Goal: Information Seeking & Learning: Learn about a topic

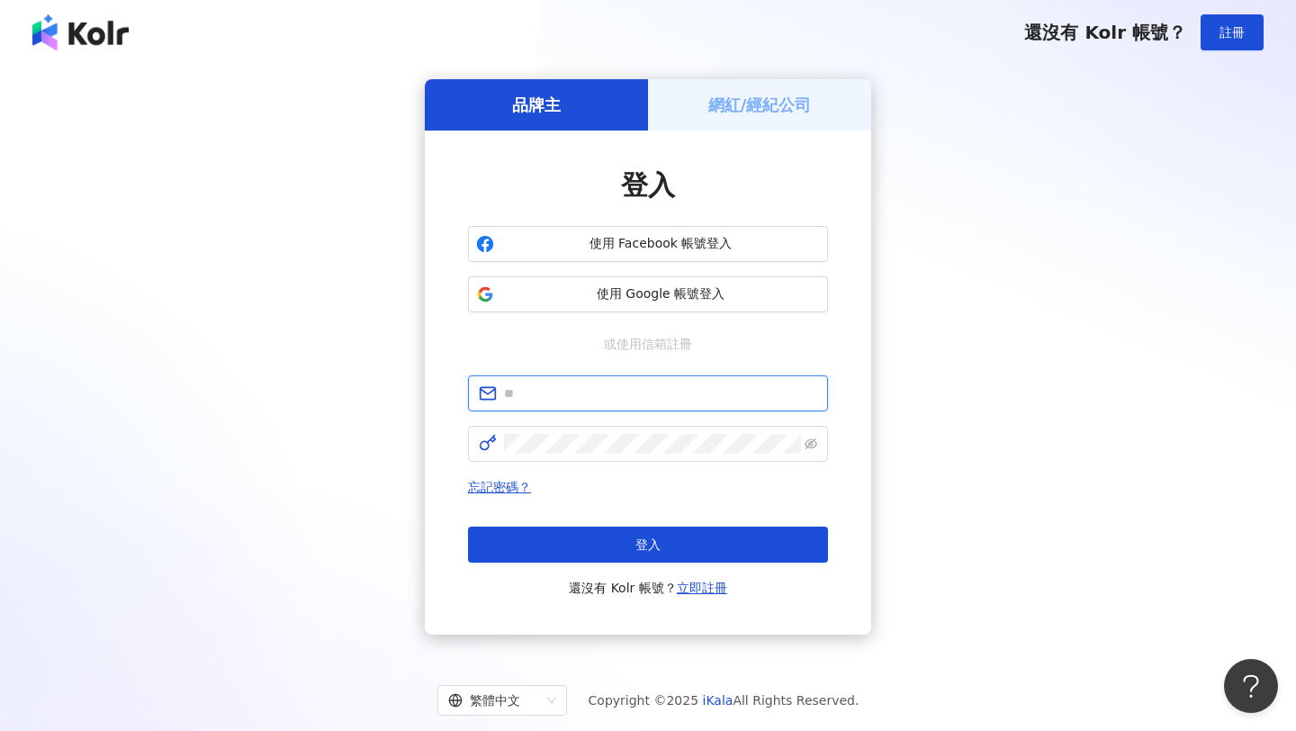
click at [781, 390] on input "text" at bounding box center [660, 393] width 313 height 20
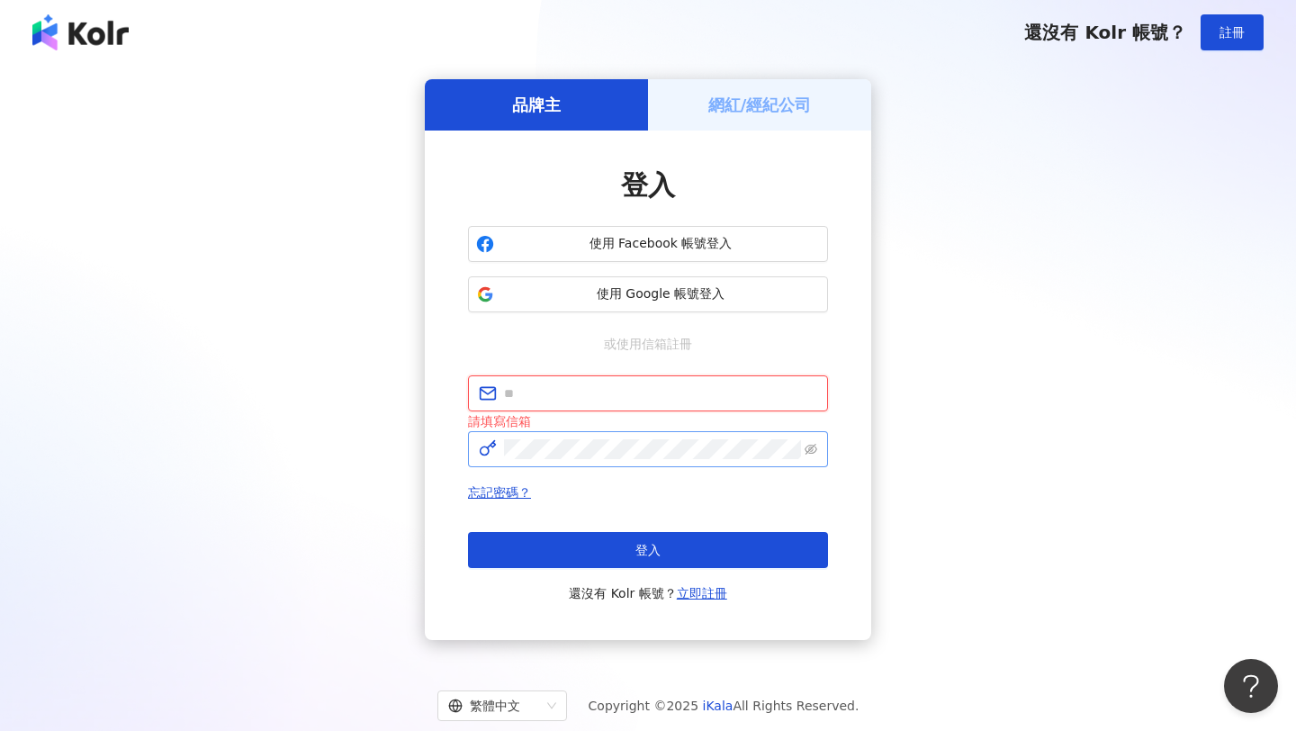
type input "**********"
click button "登入" at bounding box center [648, 550] width 360 height 36
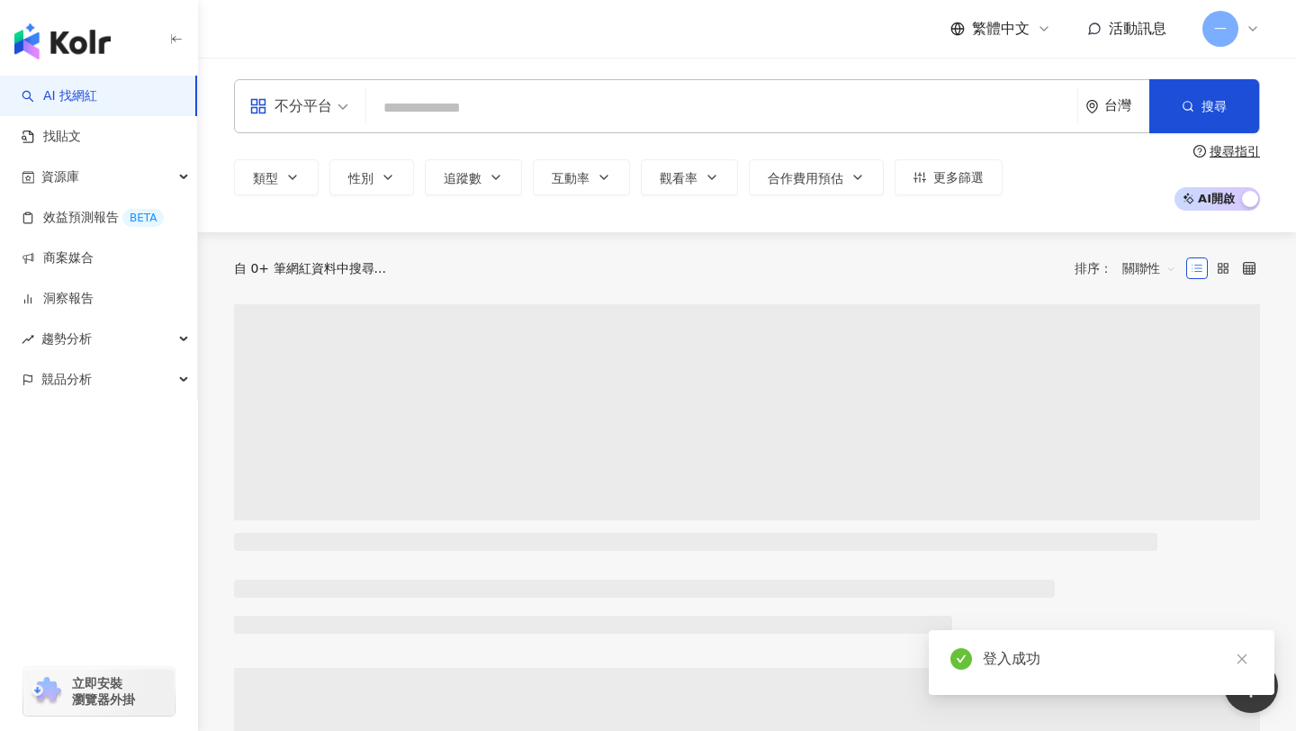
click at [498, 105] on input "search" at bounding box center [721, 108] width 696 height 34
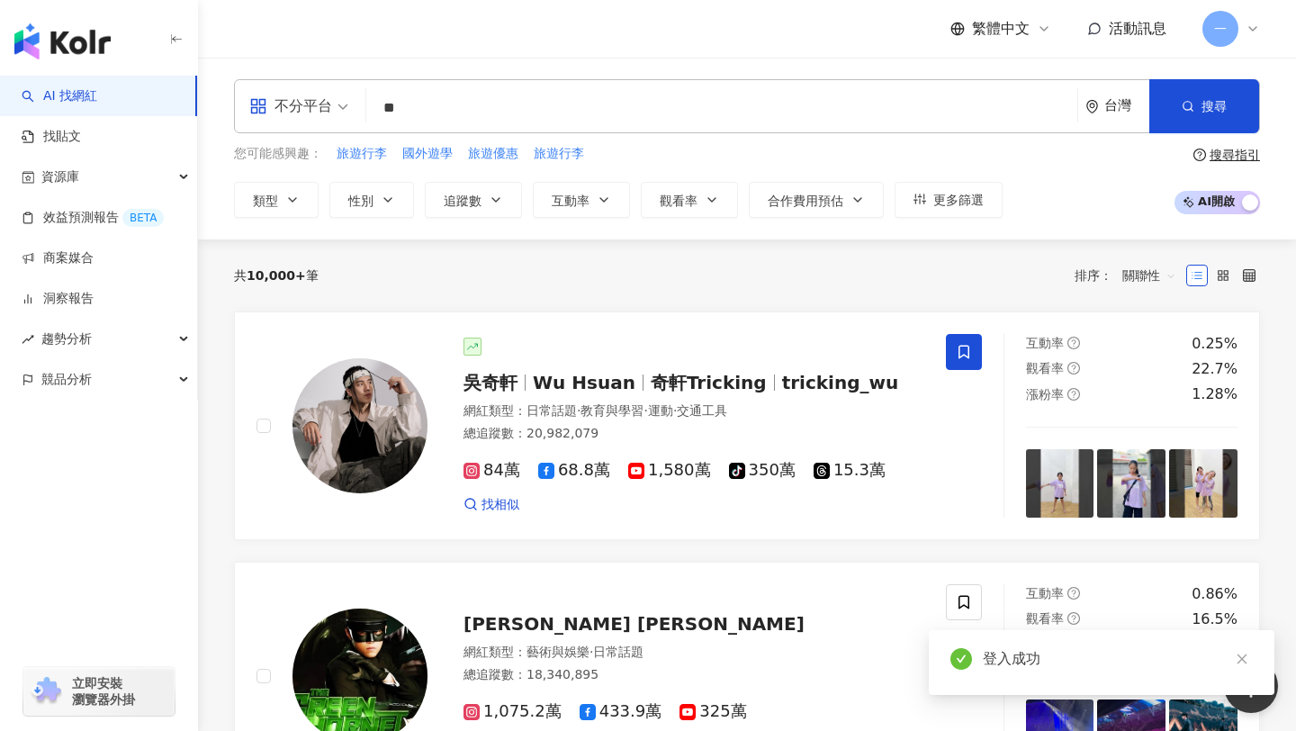
type input "*"
type input "**"
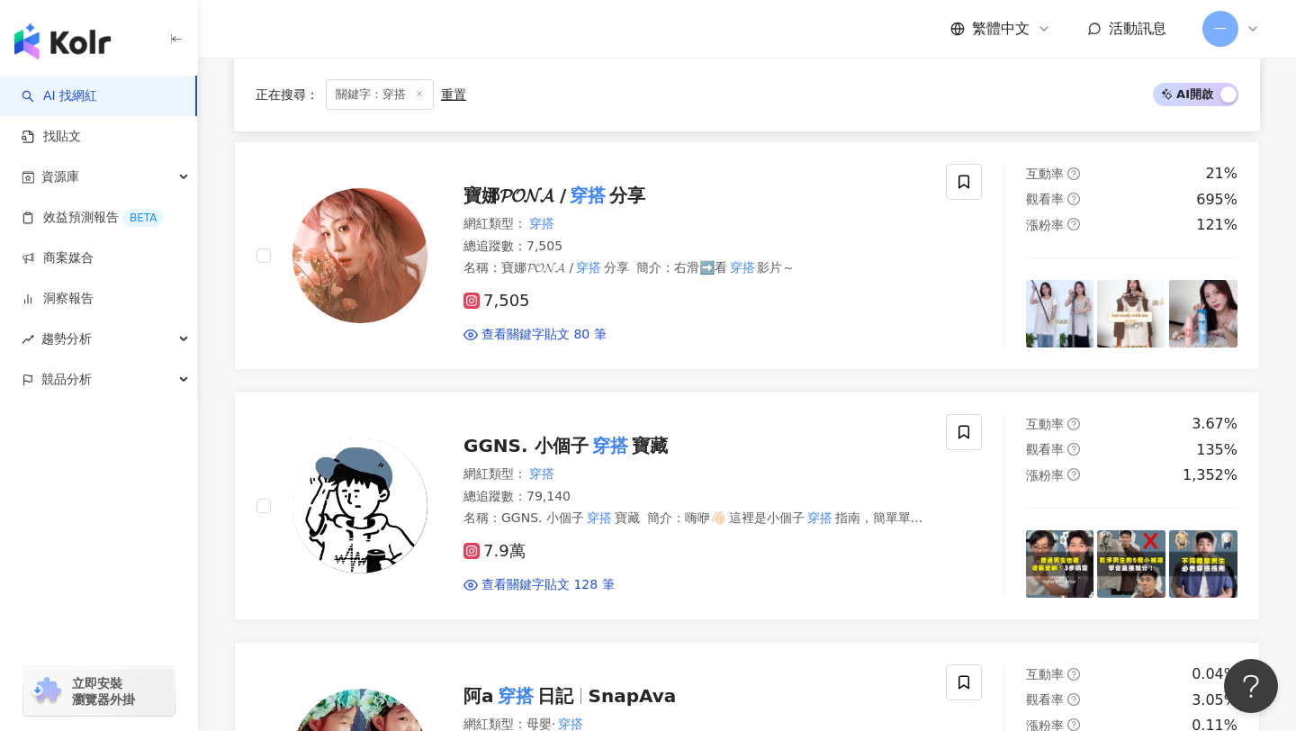
scroll to position [540, 0]
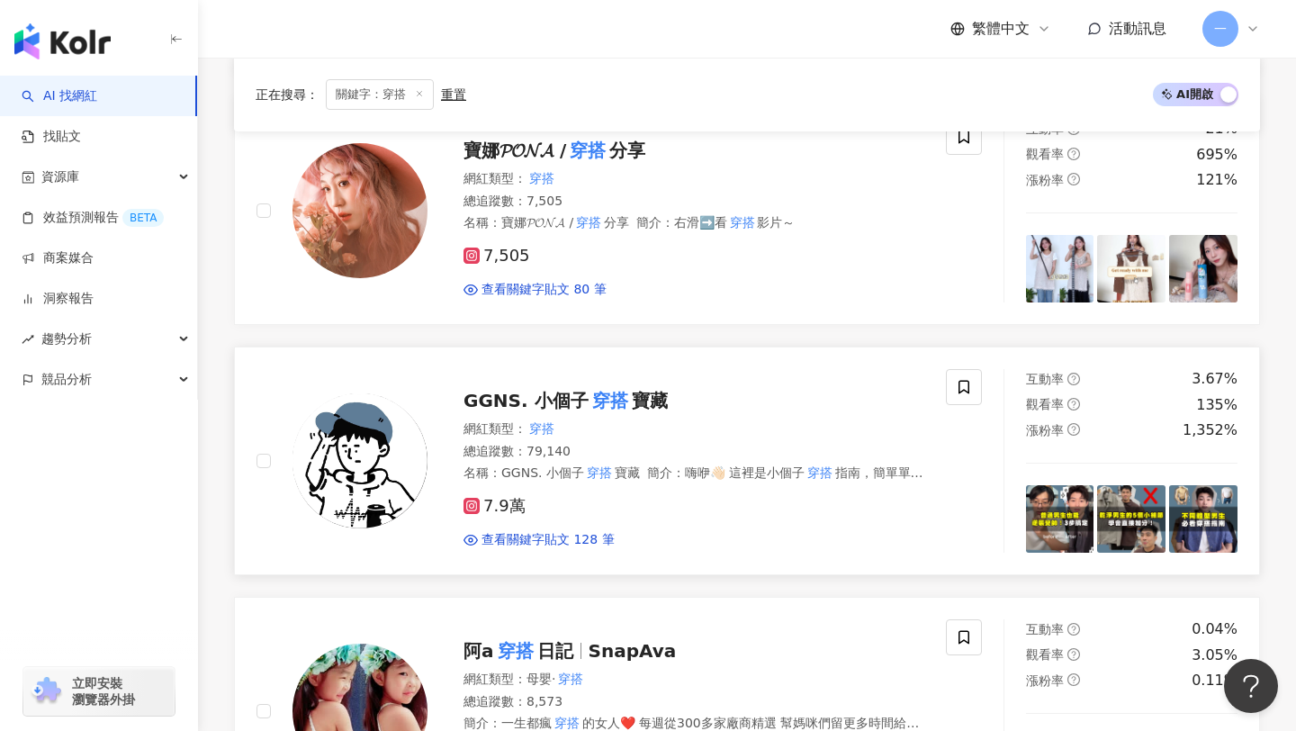
click at [466, 505] on rect at bounding box center [471, 505] width 13 height 13
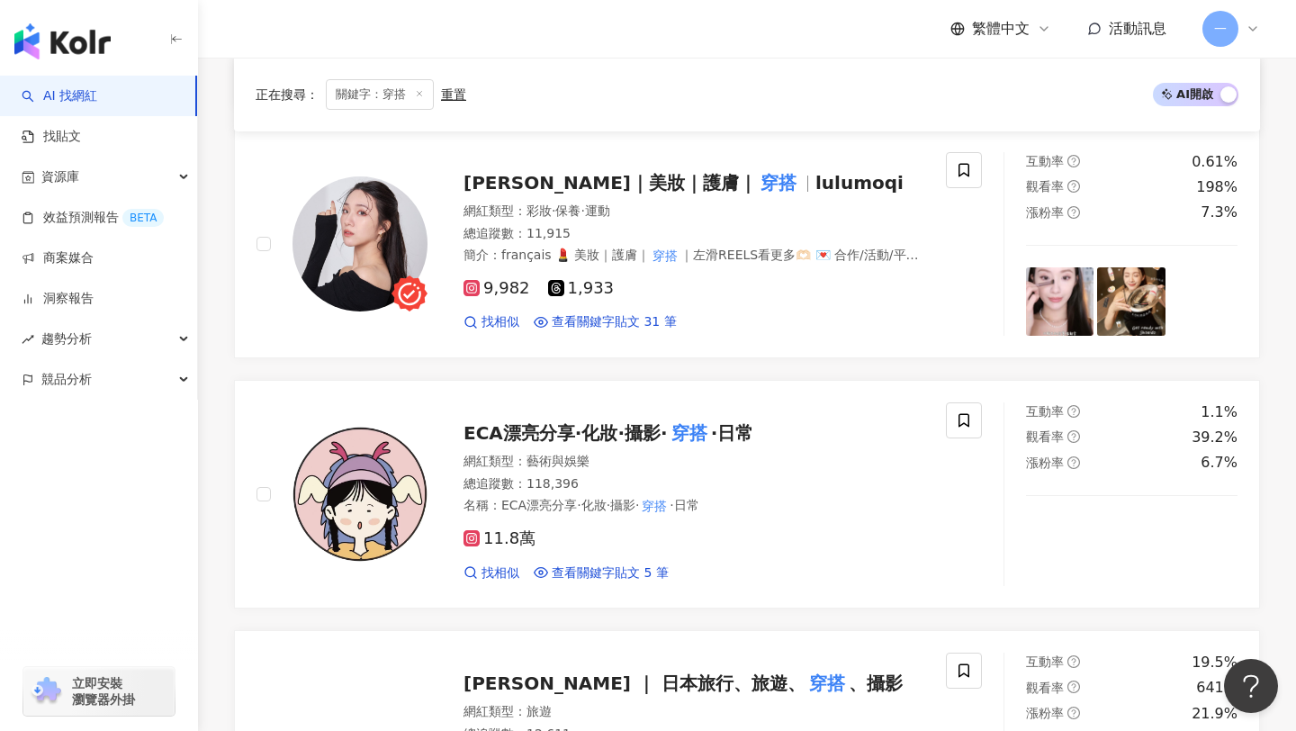
scroll to position [2415, 0]
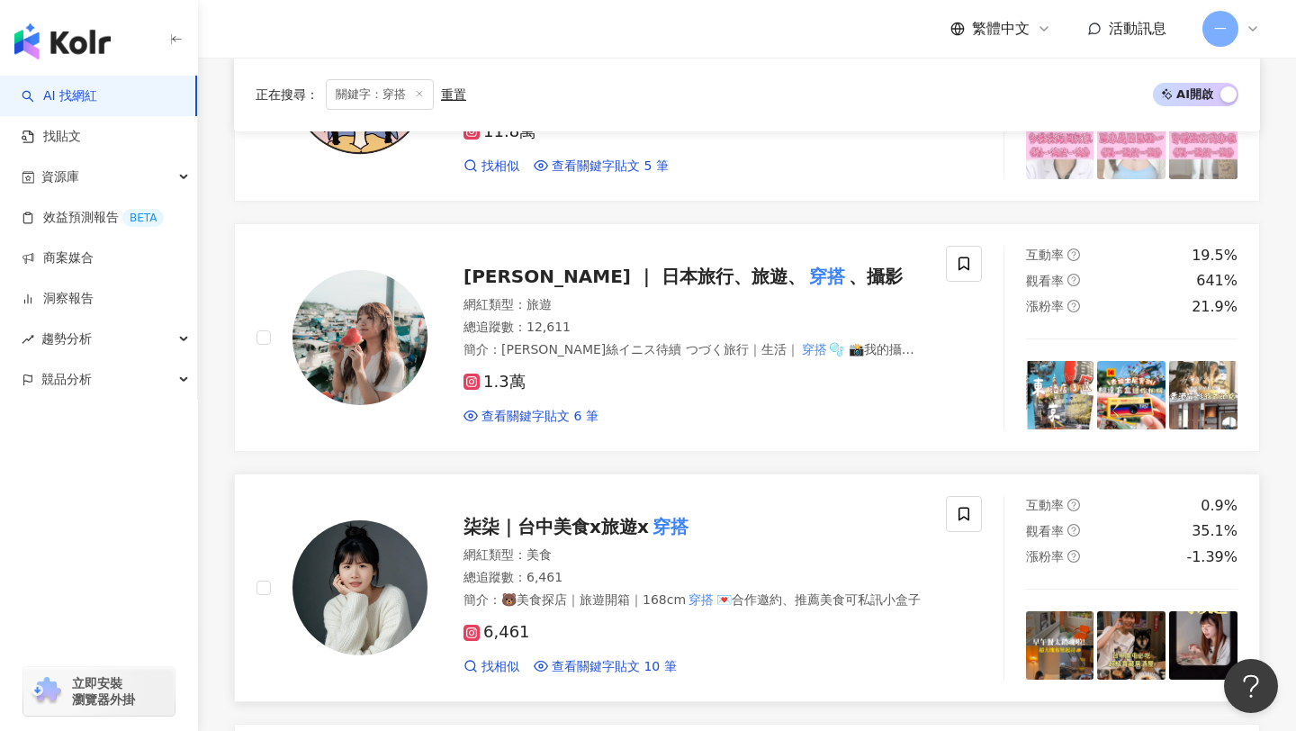
click at [634, 522] on span "柒柒｜台中美食x旅遊x" at bounding box center [555, 527] width 185 height 22
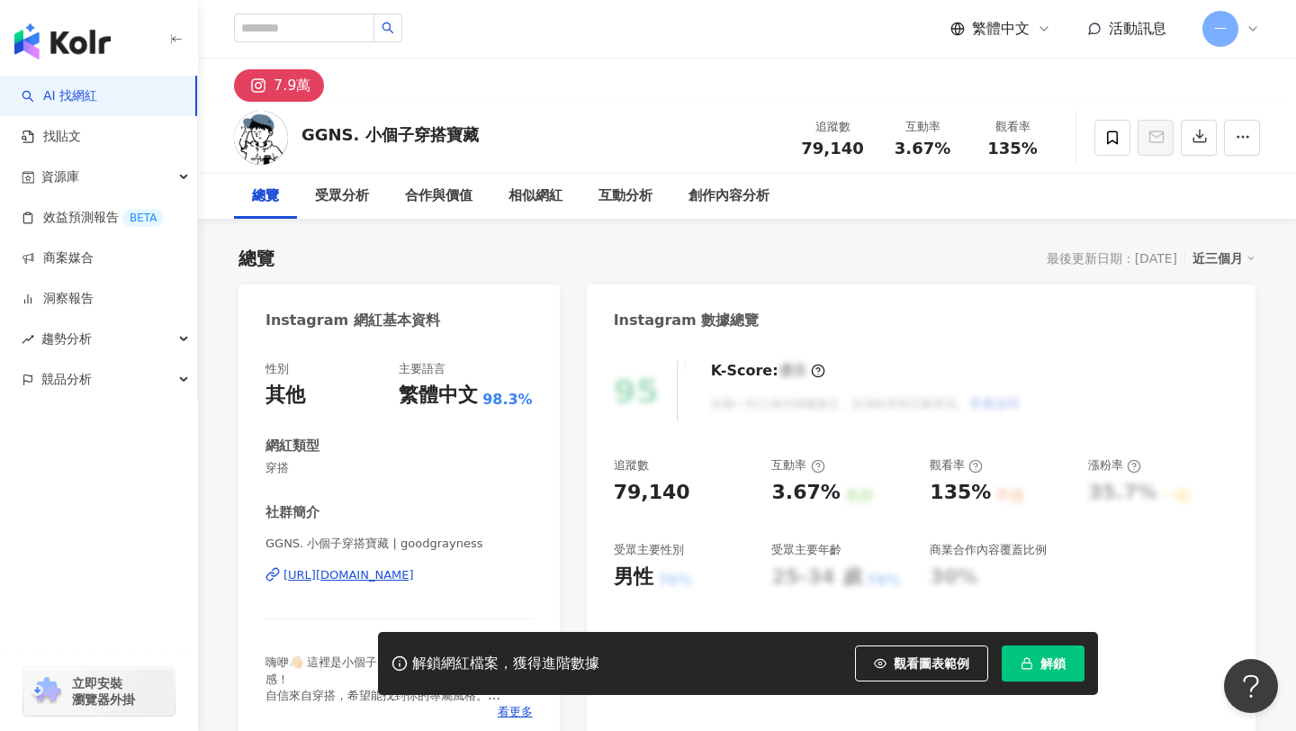
click at [414, 576] on div "[URL][DOMAIN_NAME]" at bounding box center [348, 575] width 130 height 16
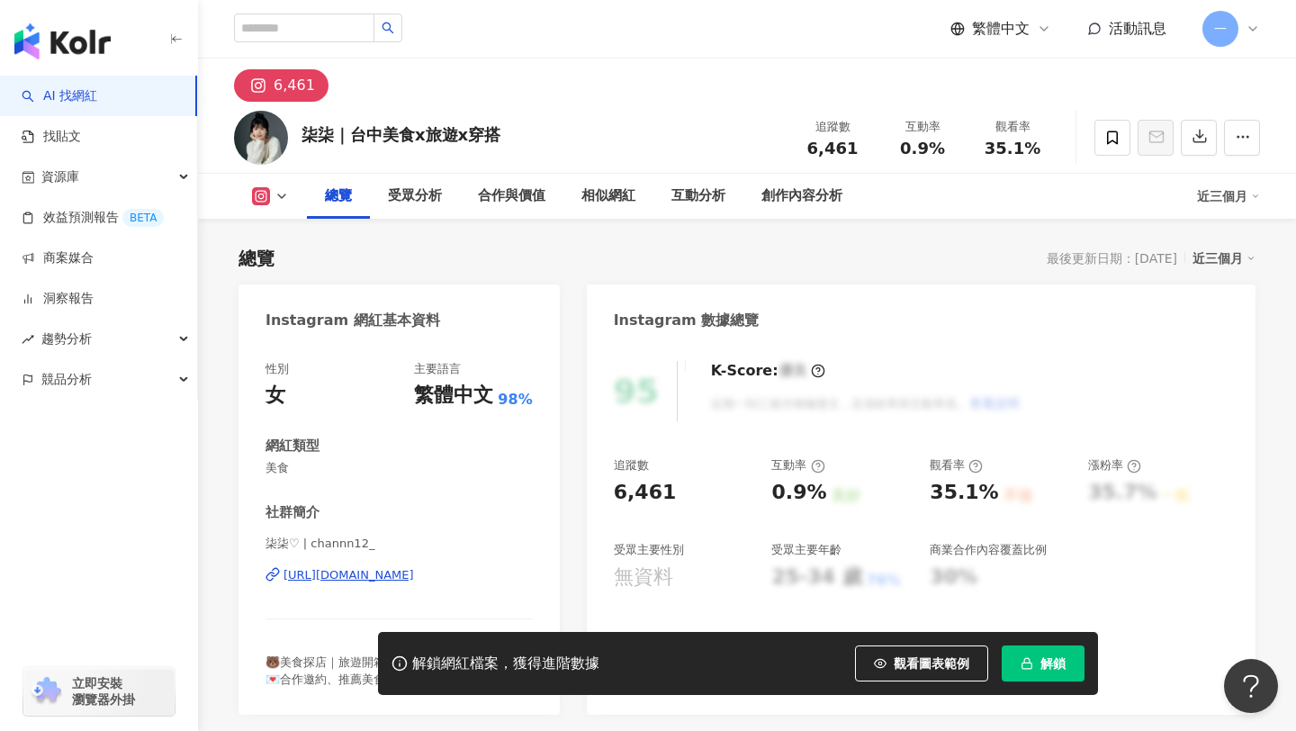
click at [414, 580] on div "https://www.instagram.com/channn12_/" at bounding box center [348, 575] width 130 height 16
